Goal: Check status: Check status

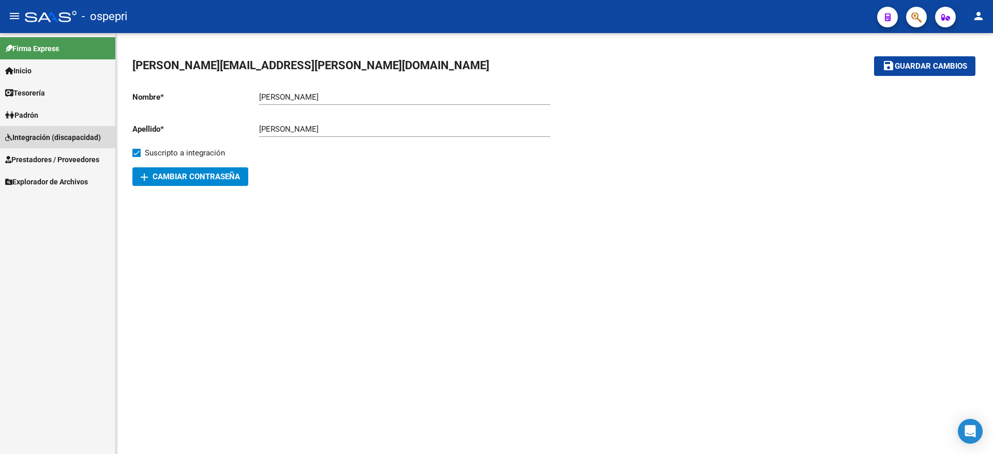
click at [68, 134] on span "Integración (discapacidad)" at bounding box center [53, 137] width 96 height 11
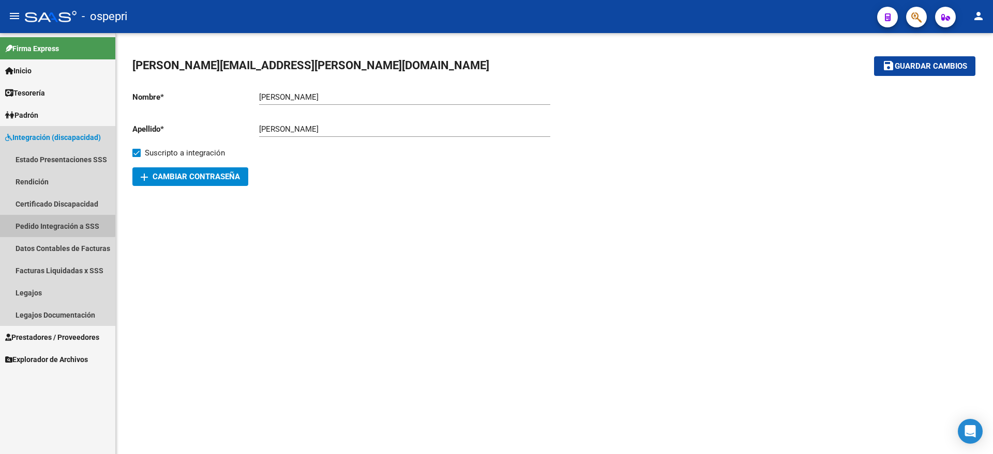
click at [53, 222] on link "Pedido Integración a SSS" at bounding box center [57, 226] width 115 height 22
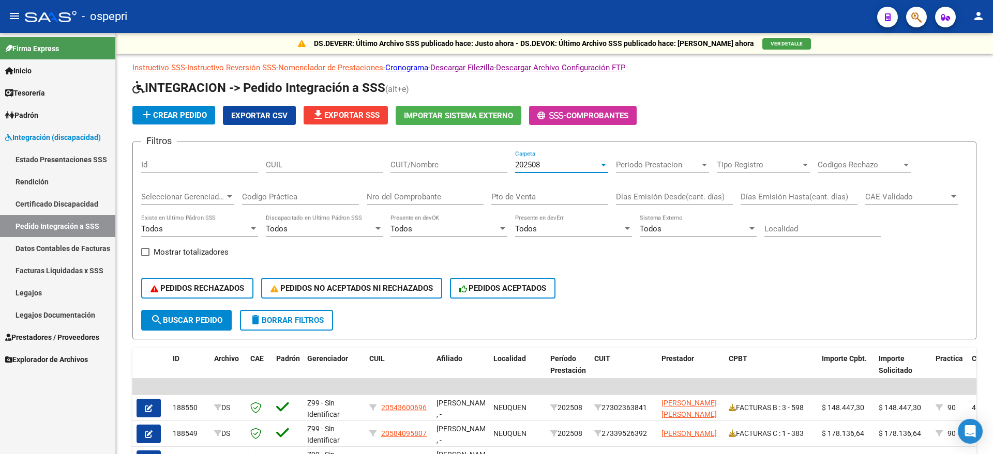
click at [521, 169] on span "202508" at bounding box center [527, 164] width 25 height 9
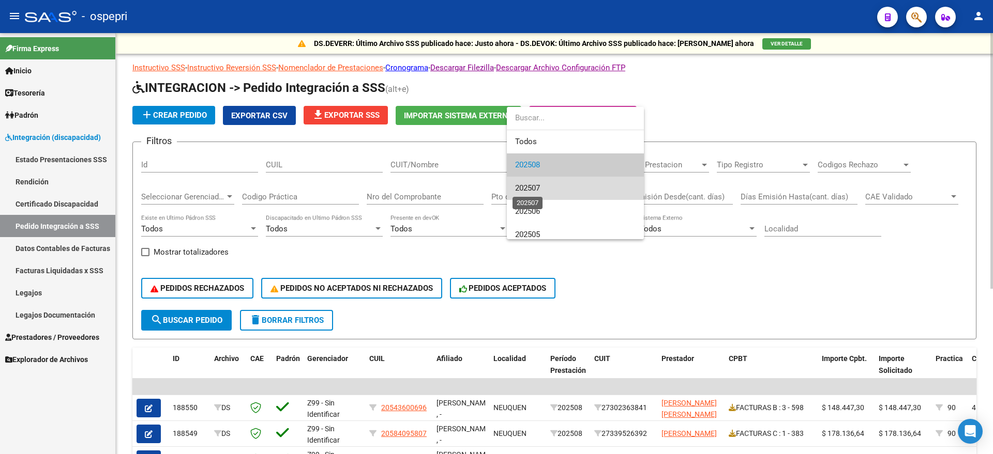
drag, startPoint x: 524, startPoint y: 188, endPoint x: 437, endPoint y: 198, distance: 87.5
click at [521, 189] on span "202507" at bounding box center [527, 188] width 25 height 9
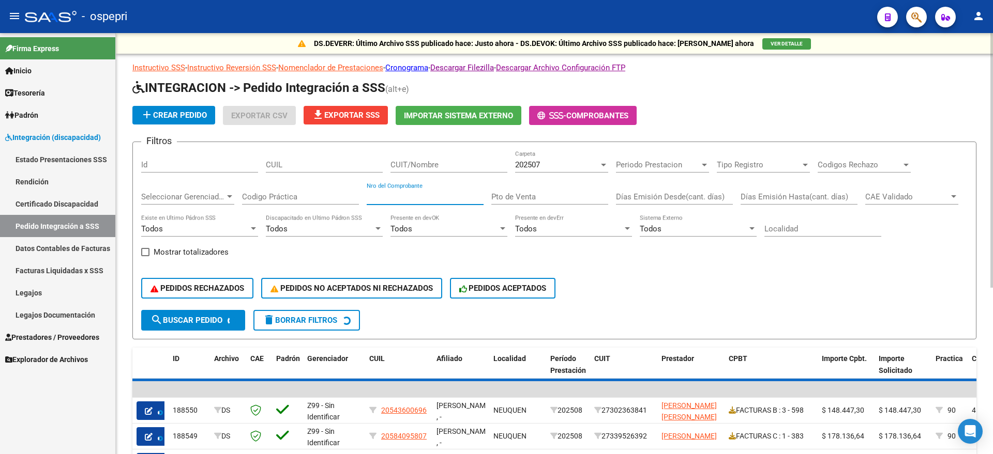
click at [430, 198] on input "Nro del Comprobante" at bounding box center [425, 196] width 117 height 9
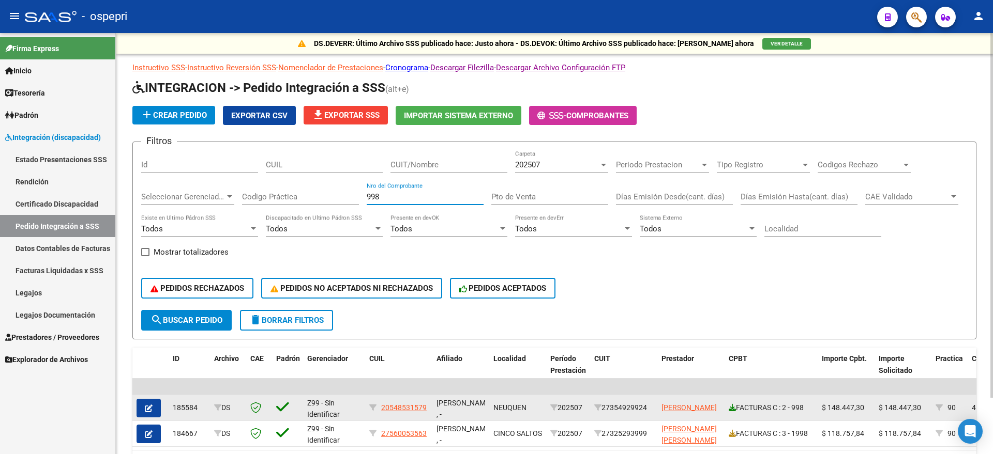
click at [733, 406] on icon at bounding box center [731, 407] width 7 height 7
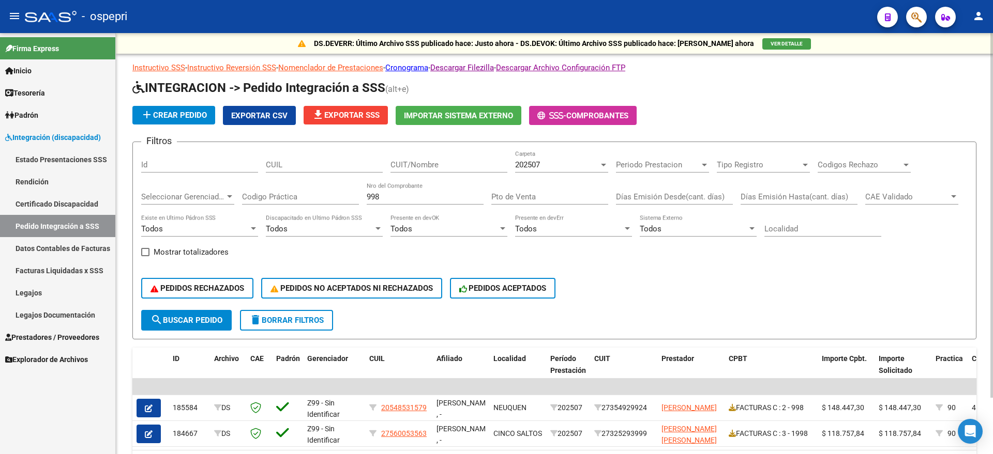
drag, startPoint x: 355, startPoint y: 204, endPoint x: 331, endPoint y: 206, distance: 23.9
click at [331, 206] on div "Filtros Id CUIL CUIT/Nombre 202507 Carpeta Periodo Prestacion Periodo Prestacio…" at bounding box center [554, 230] width 826 height 160
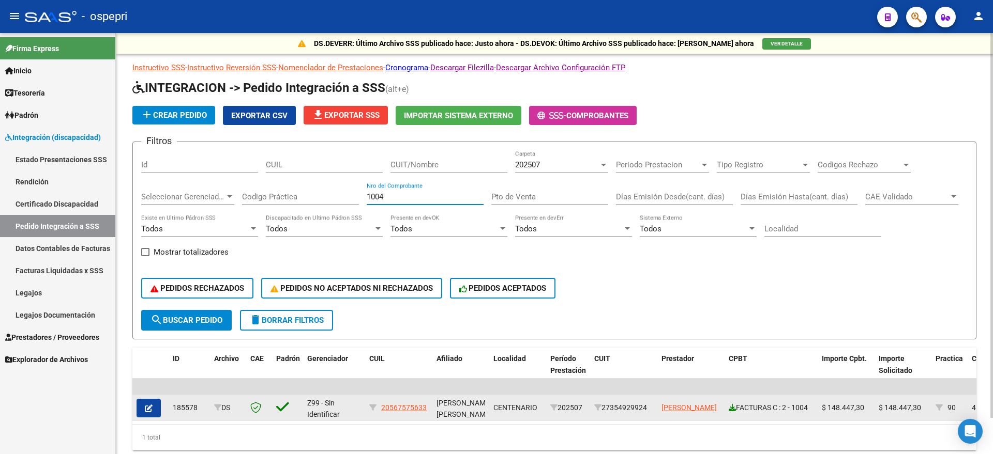
click at [733, 405] on icon at bounding box center [731, 407] width 7 height 7
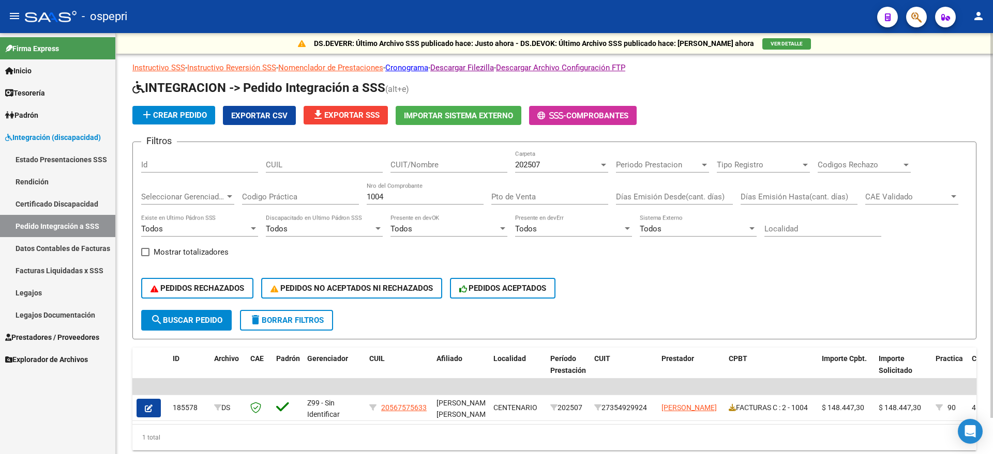
drag, startPoint x: 399, startPoint y: 199, endPoint x: 314, endPoint y: 202, distance: 84.3
click at [314, 201] on div "Filtros Id CUIL CUIT/Nombre 202507 Carpeta Periodo Prestacion Periodo Prestacio…" at bounding box center [554, 230] width 826 height 160
type input "717"
click at [433, 158] on div "CUIT/Nombre" at bounding box center [448, 161] width 117 height 22
drag, startPoint x: 429, startPoint y: 162, endPoint x: 436, endPoint y: 162, distance: 7.3
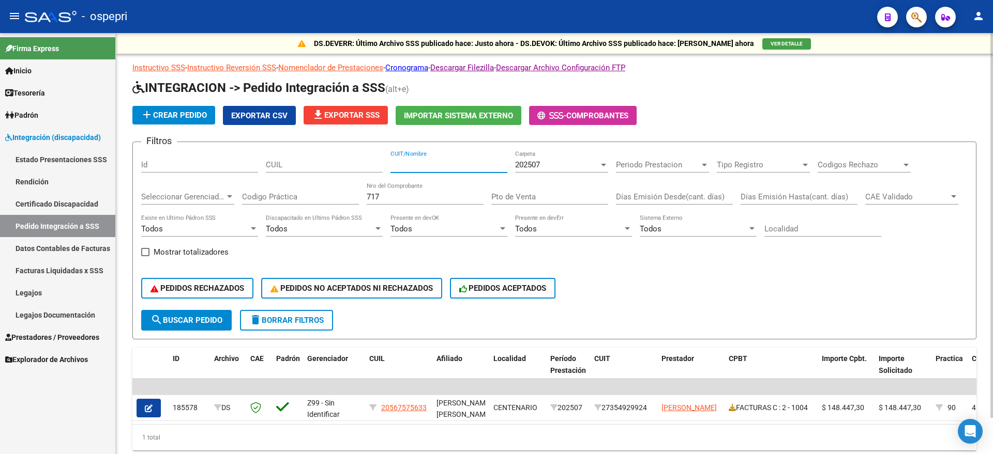
click at [436, 162] on input "CUIT/Nombre" at bounding box center [448, 164] width 117 height 9
type input "SHOJI"
click at [550, 166] on div "202507" at bounding box center [557, 164] width 84 height 9
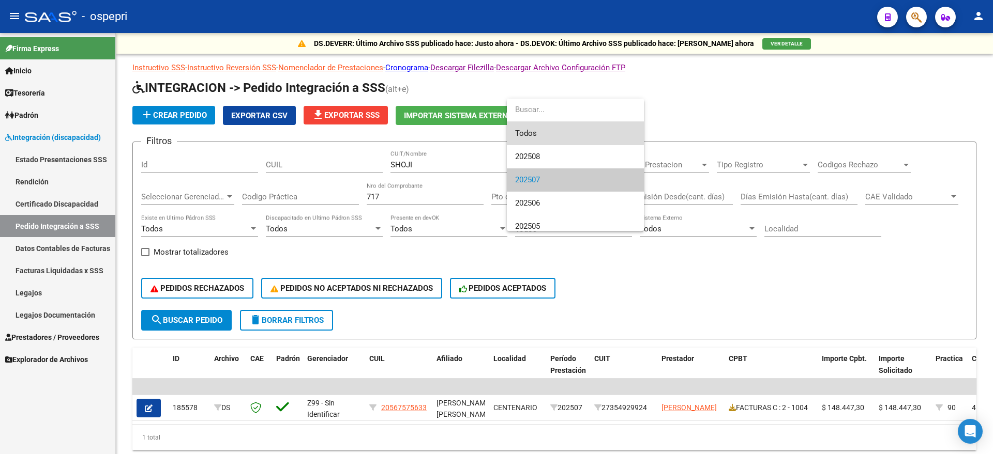
click at [543, 132] on span "Todos" at bounding box center [575, 133] width 120 height 23
